Goal: Transaction & Acquisition: Purchase product/service

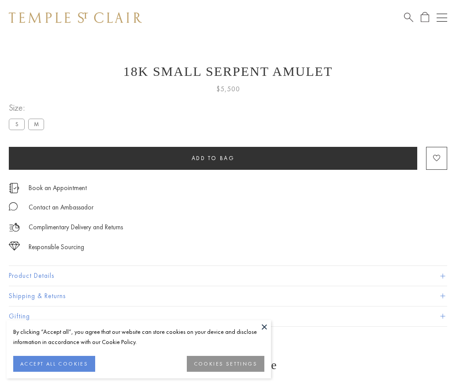
click at [213, 158] on span "Add to bag" at bounding box center [213, 157] width 43 height 7
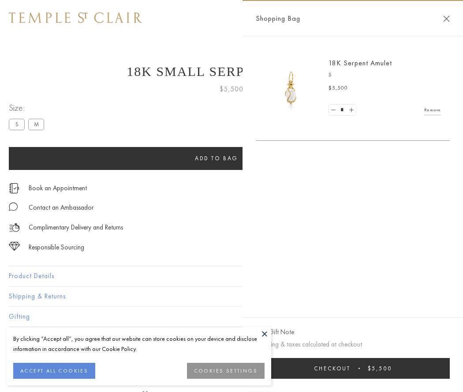
click at [360, 368] on span "submit" at bounding box center [359, 367] width 1 height 1
